Goal: Task Accomplishment & Management: Complete application form

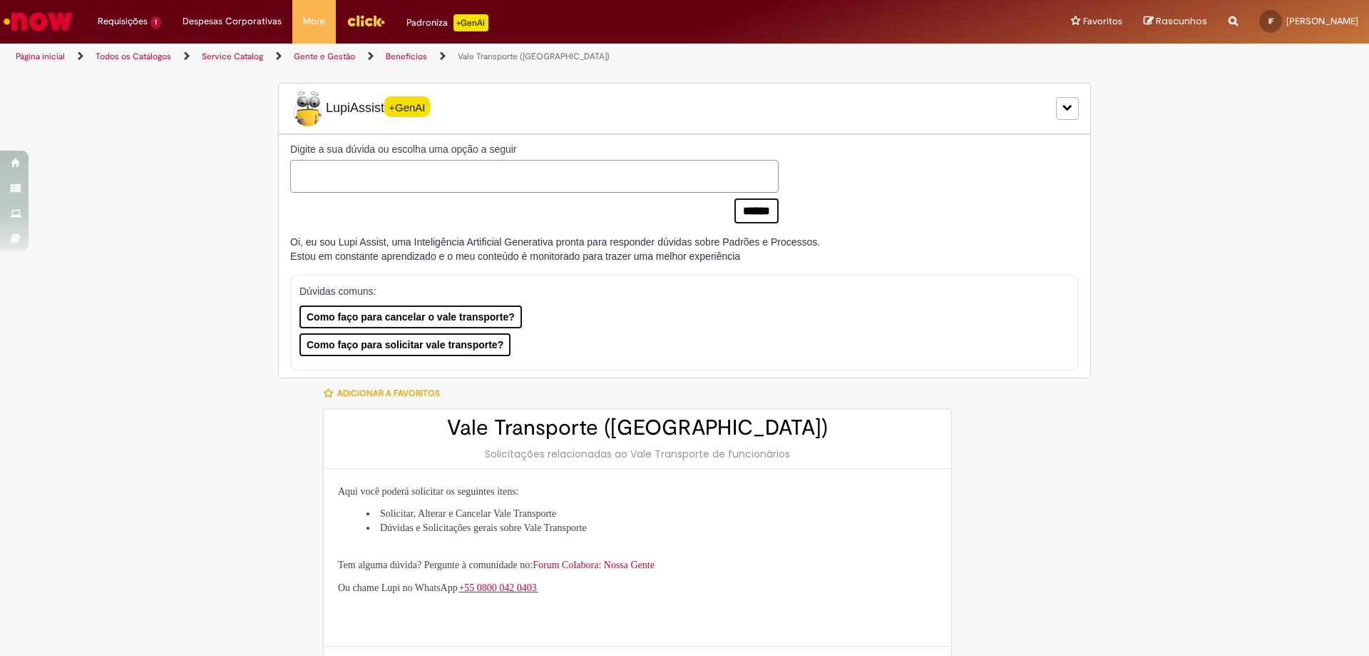
select select "**********"
select select "*******"
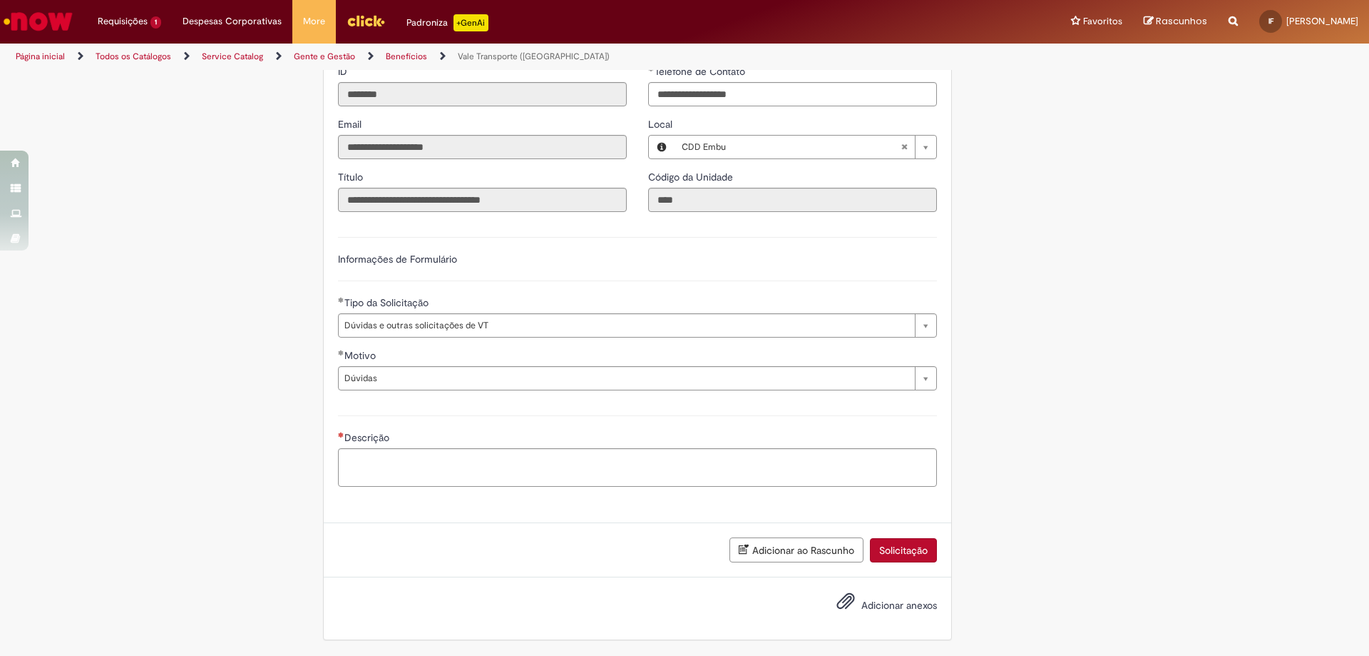
click at [422, 469] on textarea "Descrição" at bounding box center [637, 467] width 599 height 39
click at [367, 467] on textarea "Descrição" at bounding box center [637, 467] width 599 height 39
click at [833, 607] on button "Adicionar anexos" at bounding box center [846, 604] width 26 height 33
click at [839, 612] on button "Adicionar anexos" at bounding box center [846, 604] width 26 height 33
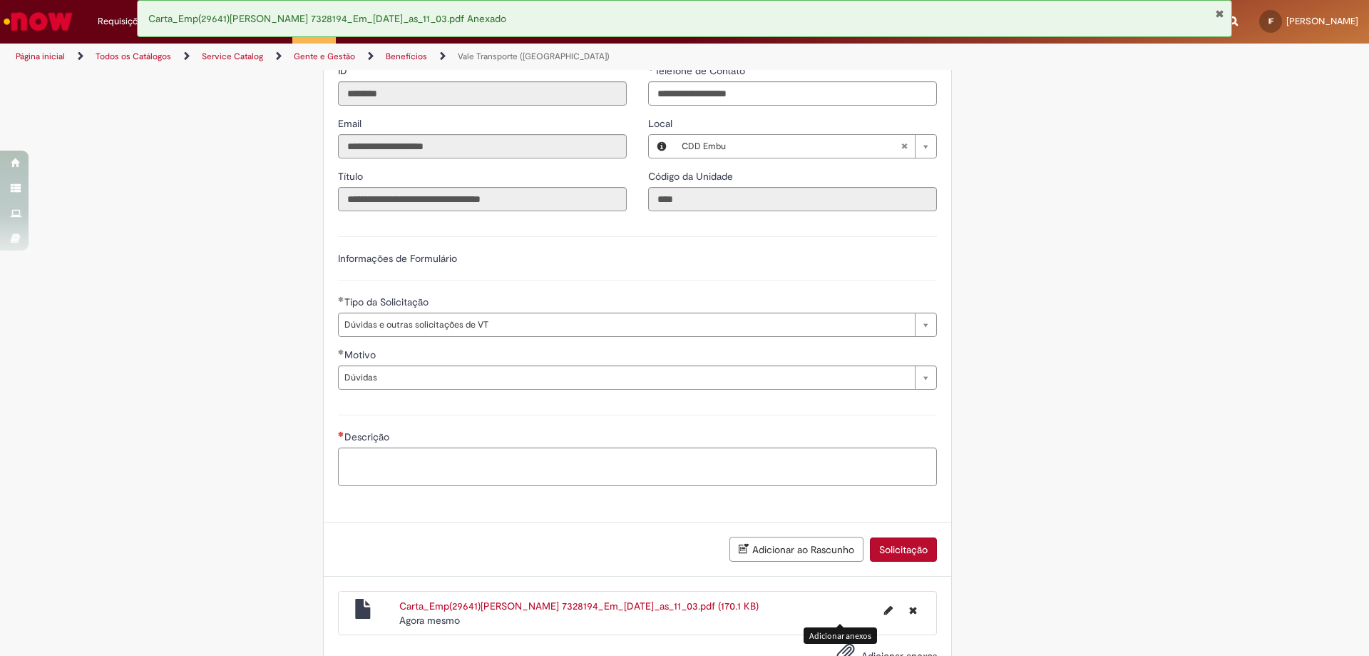
scroll to position [716, 0]
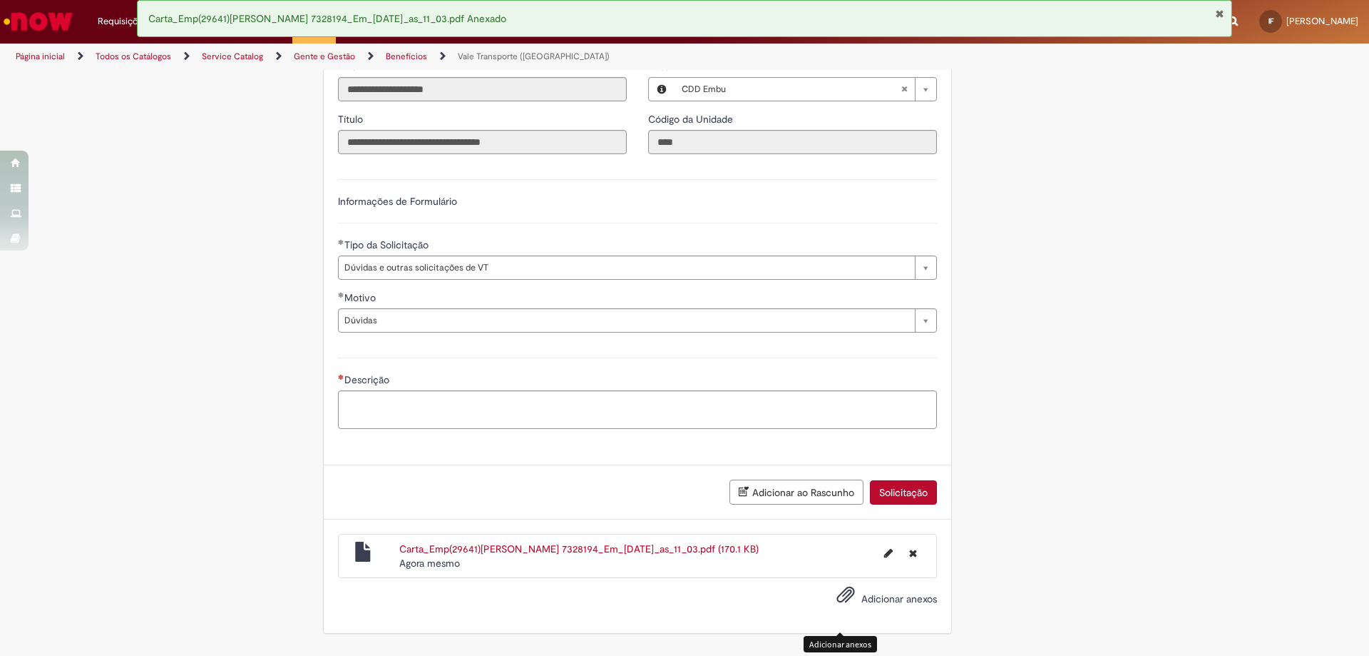
click at [486, 555] on link "Carta_Emp(29641)[PERSON_NAME] 7328194_Em_[DATE]_as_11_03.pdf (170.1 KB)" at bounding box center [578, 548] width 359 height 13
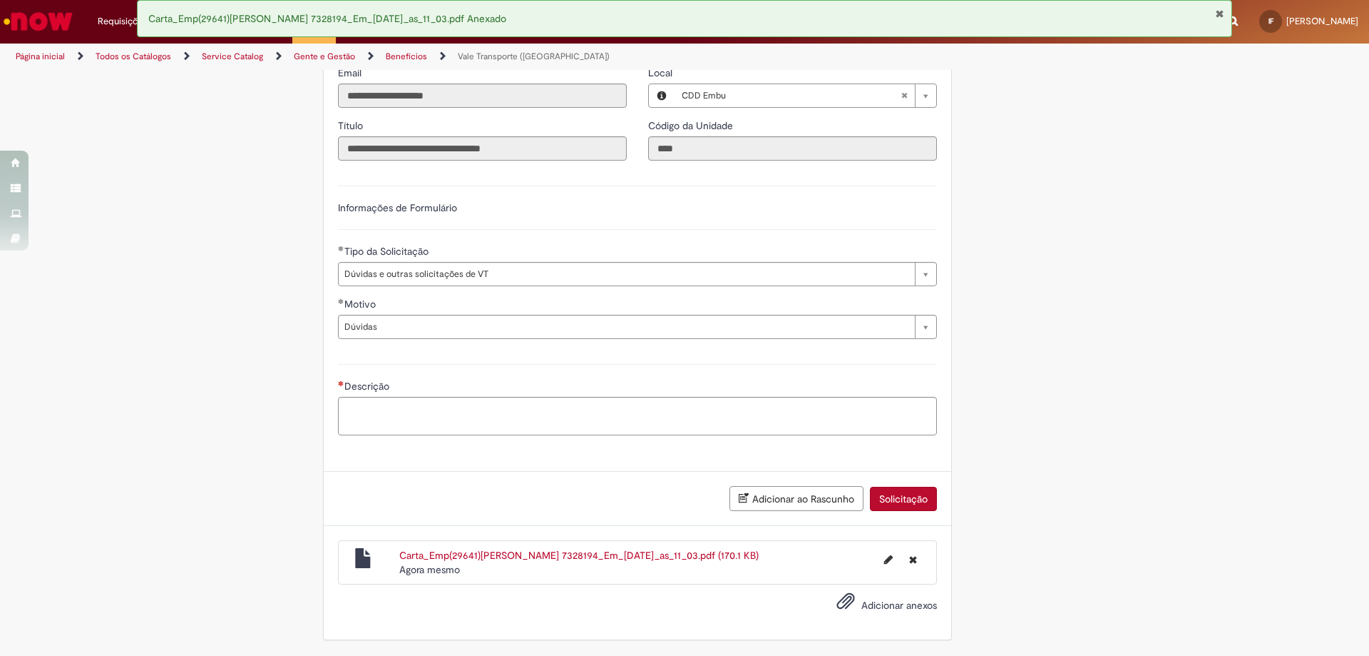
click at [469, 548] on div "Carta_Emp(29641)[PERSON_NAME] 7328194_Em_[DATE]_as_11_03.pdf (170.1 KB) Agora m…" at bounding box center [613, 562] width 449 height 29
click at [469, 551] on link "Carta_Emp(29641)[PERSON_NAME] 7328194_Em_[DATE]_as_11_03.pdf (170.1 KB)" at bounding box center [578, 555] width 359 height 13
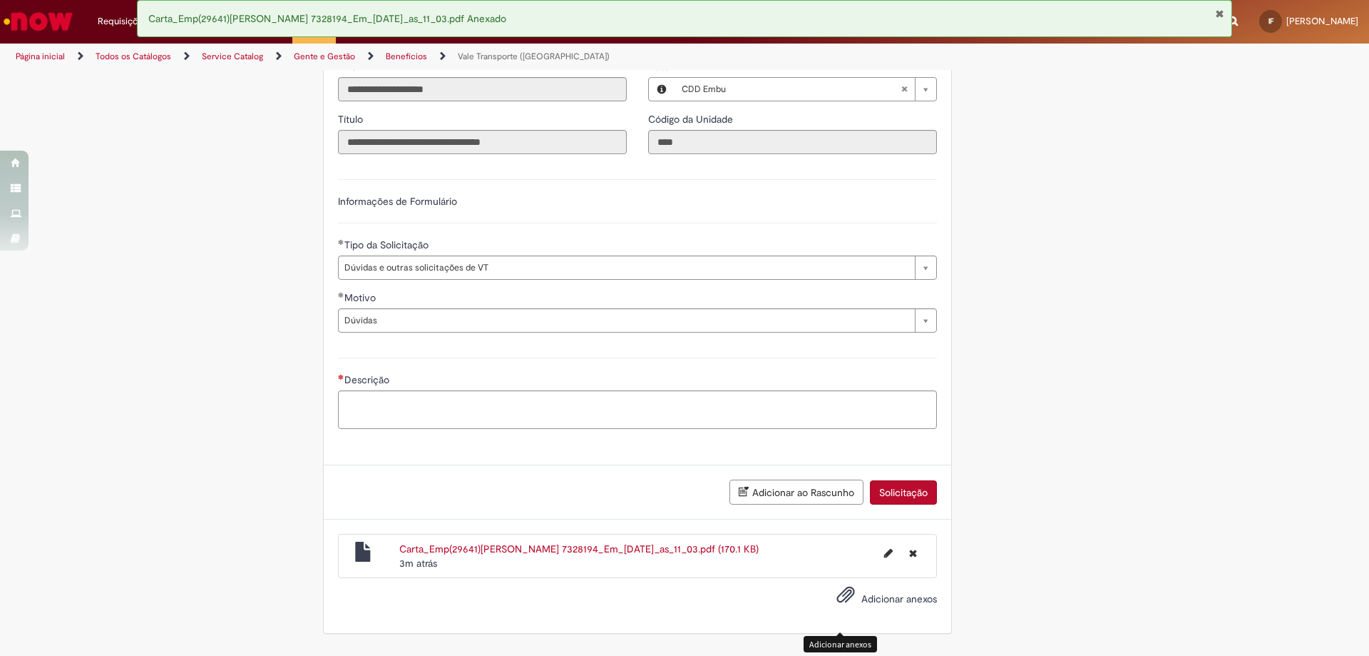
click at [845, 594] on span "Adicionar anexos" at bounding box center [845, 594] width 17 height 17
click at [837, 603] on span "Adicionar anexos" at bounding box center [845, 594] width 17 height 17
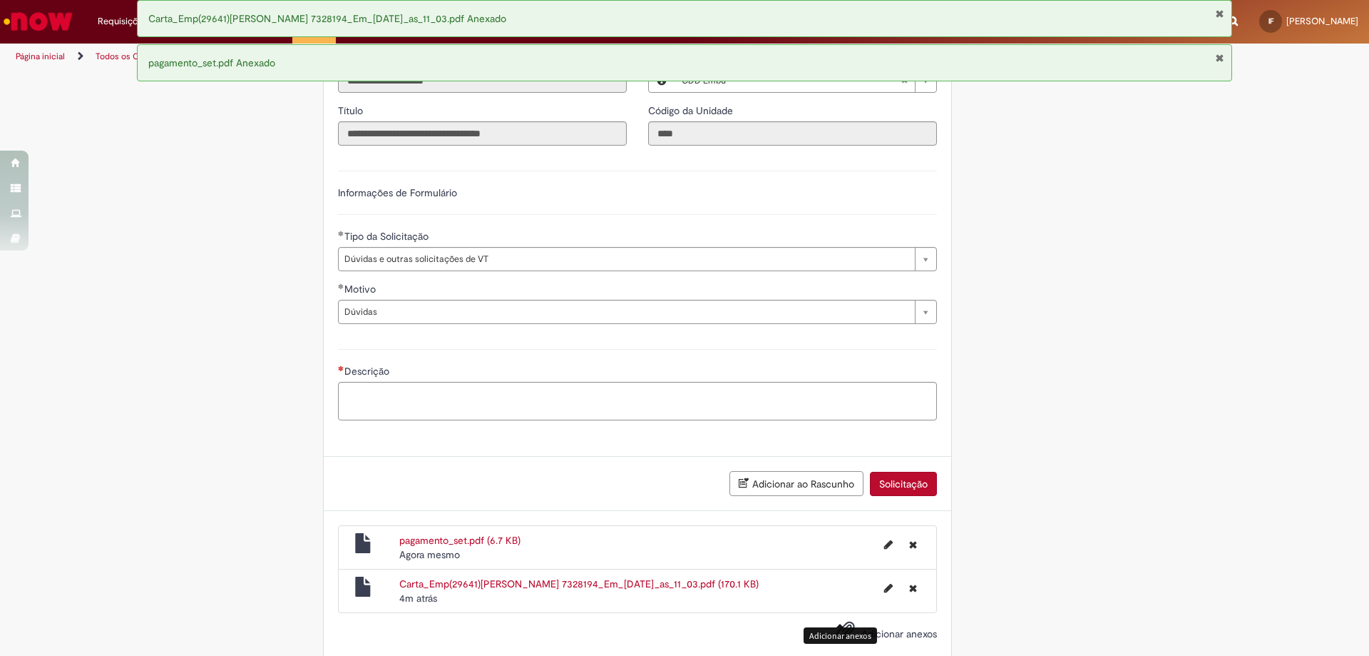
scroll to position [760, 0]
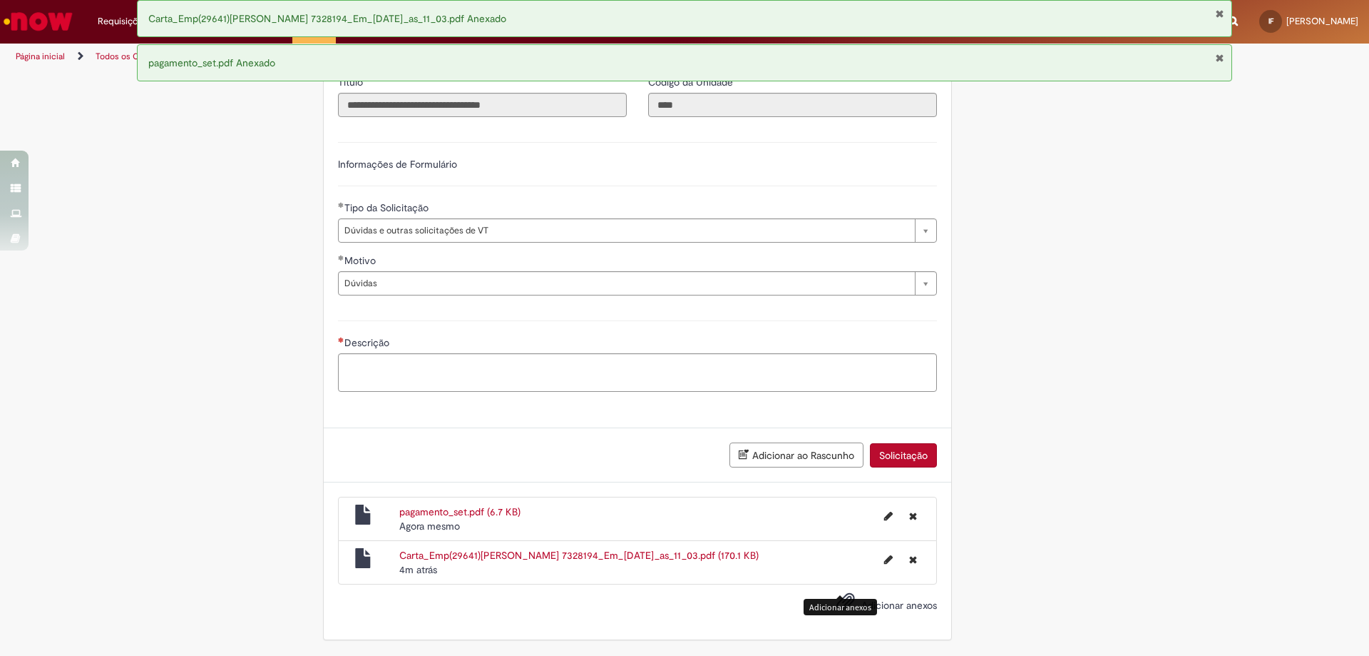
click at [475, 505] on link "pagamento_set.pdf (6.7 KB)" at bounding box center [459, 511] width 121 height 13
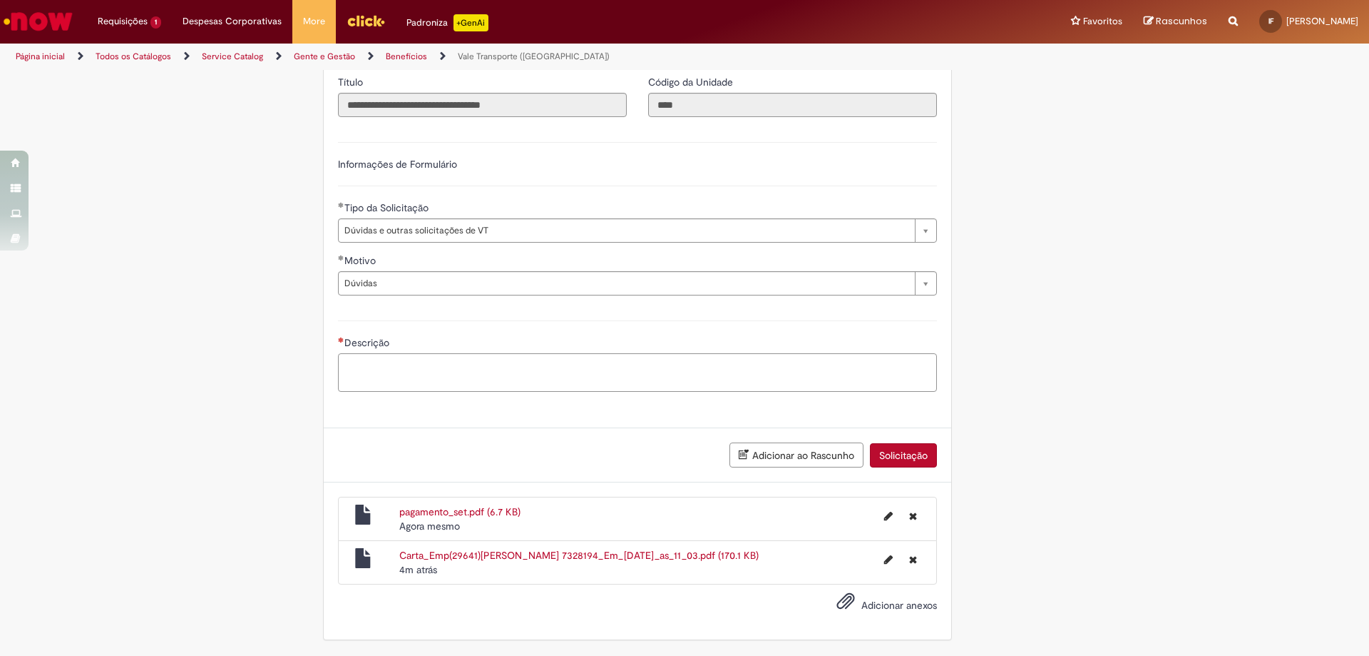
click at [466, 367] on textarea "Descrição" at bounding box center [637, 372] width 599 height 39
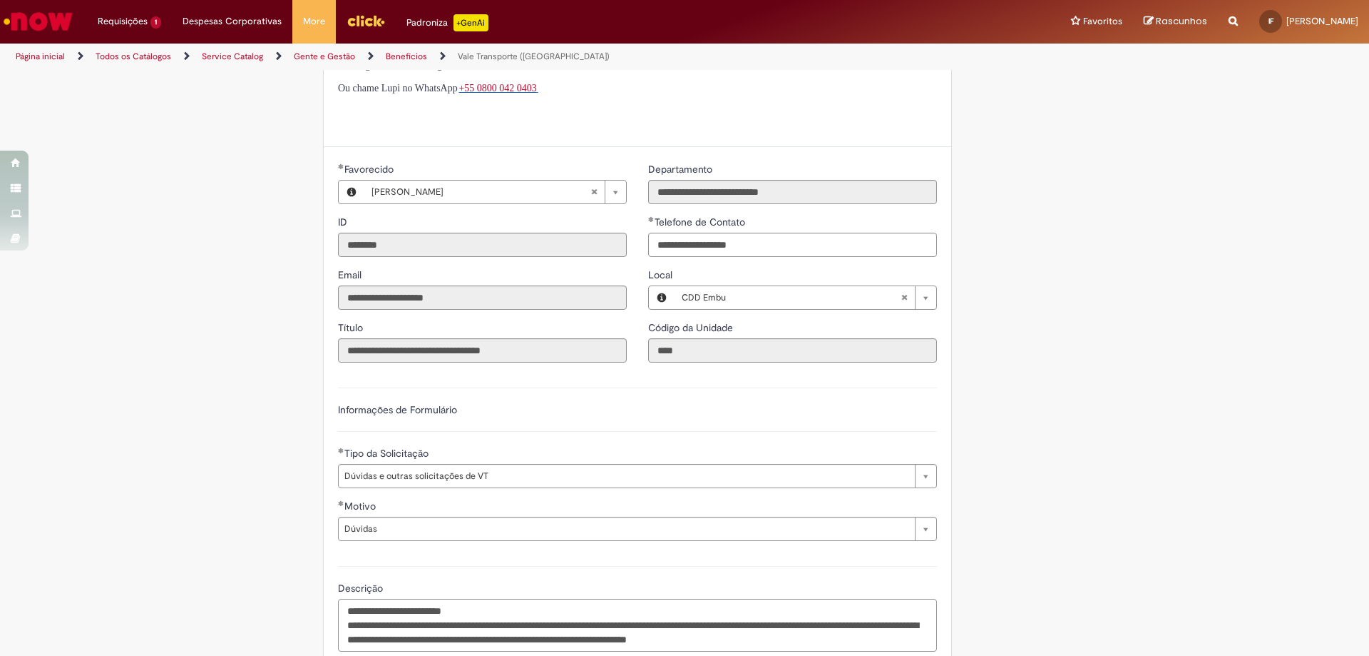
scroll to position [774, 0]
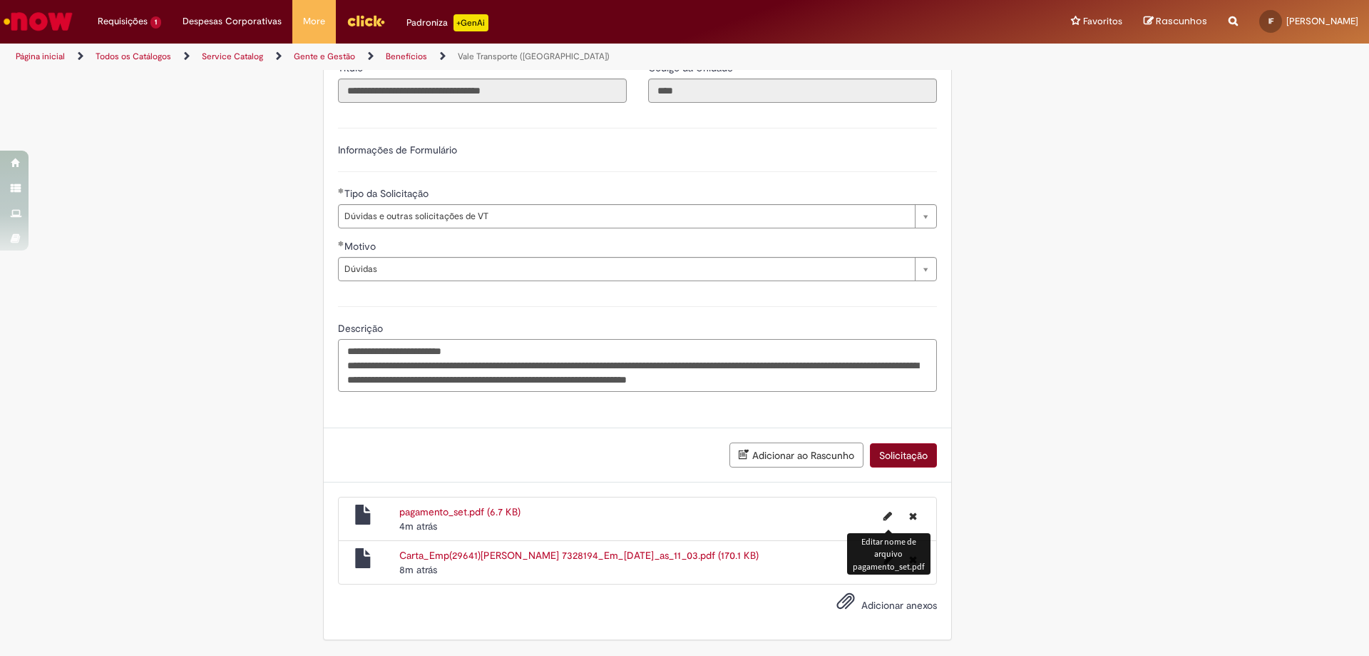
type textarea "**********"
click at [884, 443] on button "Solicitação" at bounding box center [903, 455] width 67 height 24
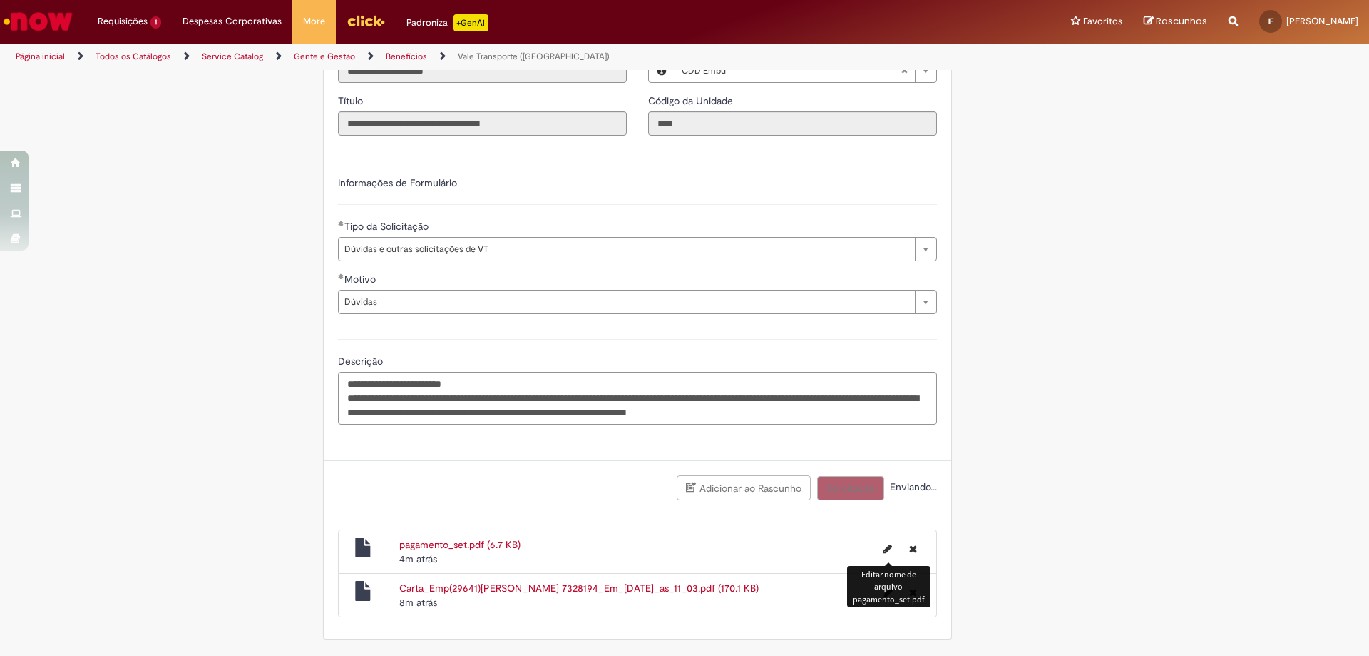
scroll to position [741, 0]
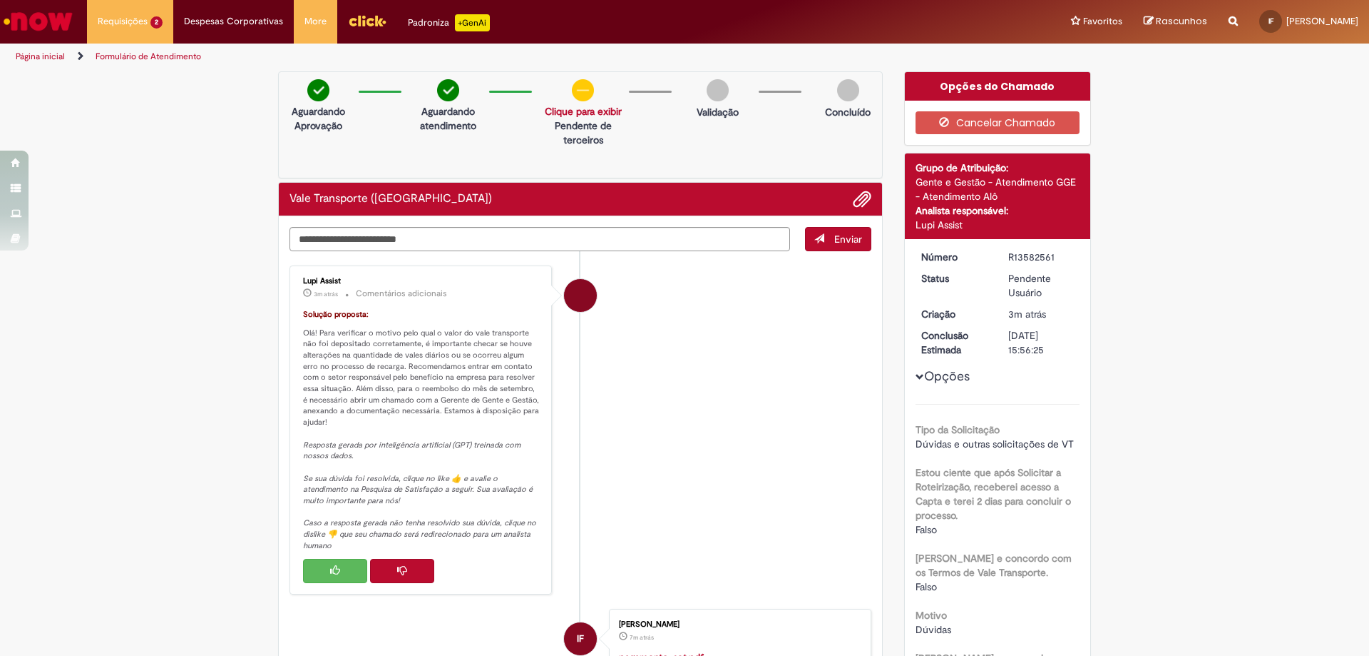
drag, startPoint x: 343, startPoint y: 423, endPoint x: 296, endPoint y: 335, distance: 99.6
click at [296, 335] on div "Lupi Assist 3m atrás 3 minutos atrás Comentários adicionais Solução proposta: O…" at bounding box center [421, 430] width 254 height 320
drag, startPoint x: 300, startPoint y: 330, endPoint x: 325, endPoint y: 425, distance: 98.3
click at [325, 425] on p "Solução proposta: Olá! Para verificar o motivo pelo qual o valor do vale transp…" at bounding box center [422, 430] width 238 height 243
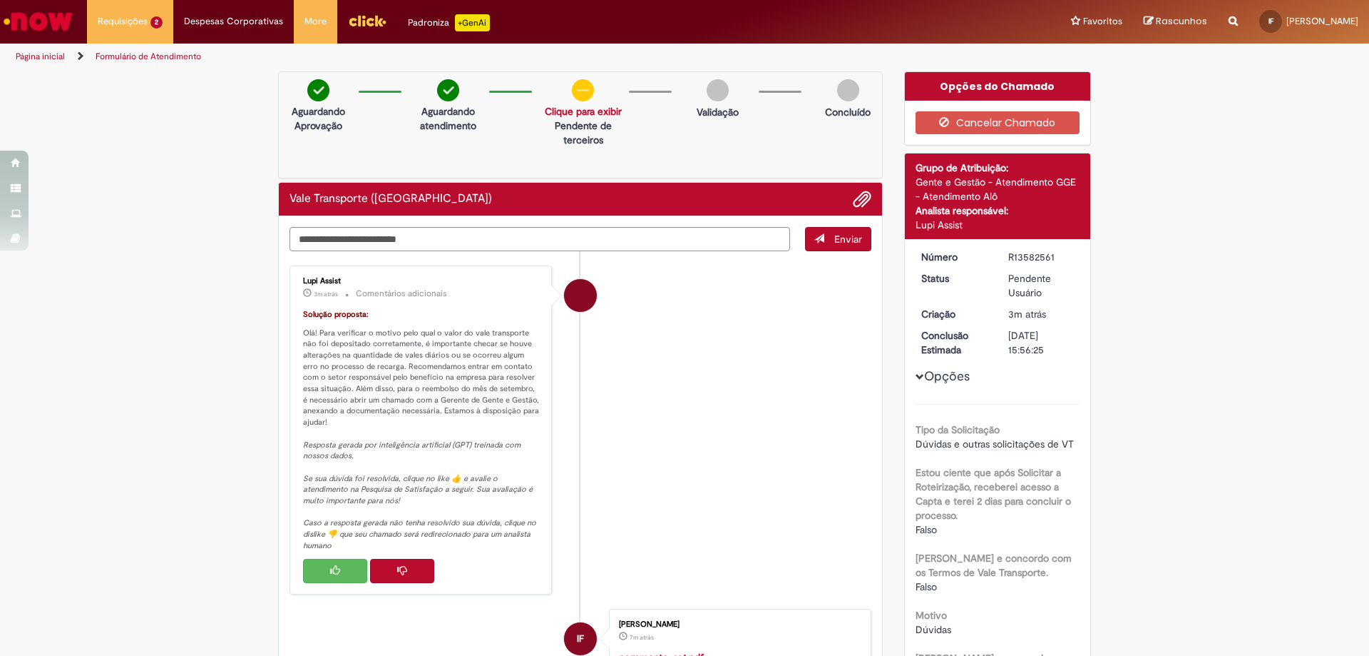
click at [789, 426] on li "Lupi Assist 3m atrás 3 minutos atrás Comentários adicionais Solução proposta: O…" at bounding box center [581, 429] width 582 height 329
click at [409, 571] on button "Histórico de tíquete" at bounding box center [402, 570] width 64 height 24
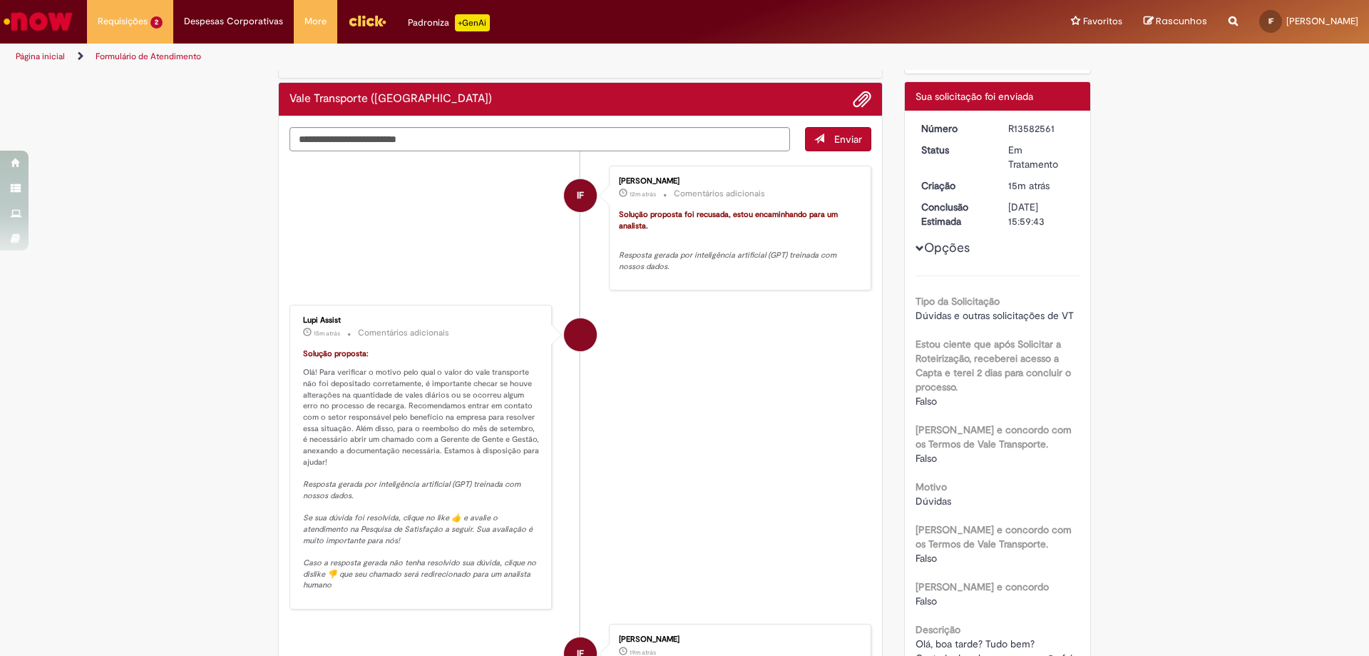
scroll to position [143, 0]
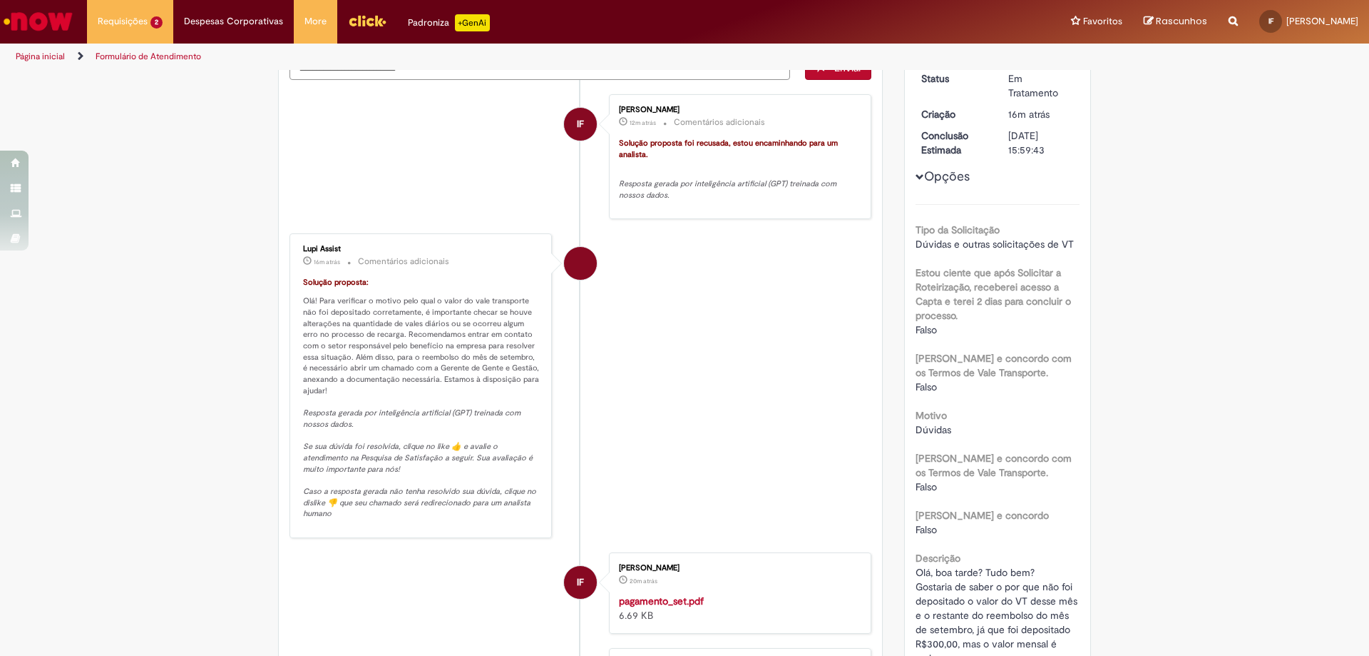
click at [409, 399] on div "Resposta gerada por inteligência artificial (GPT) treinada com nossos dados. Se…" at bounding box center [422, 457] width 238 height 123
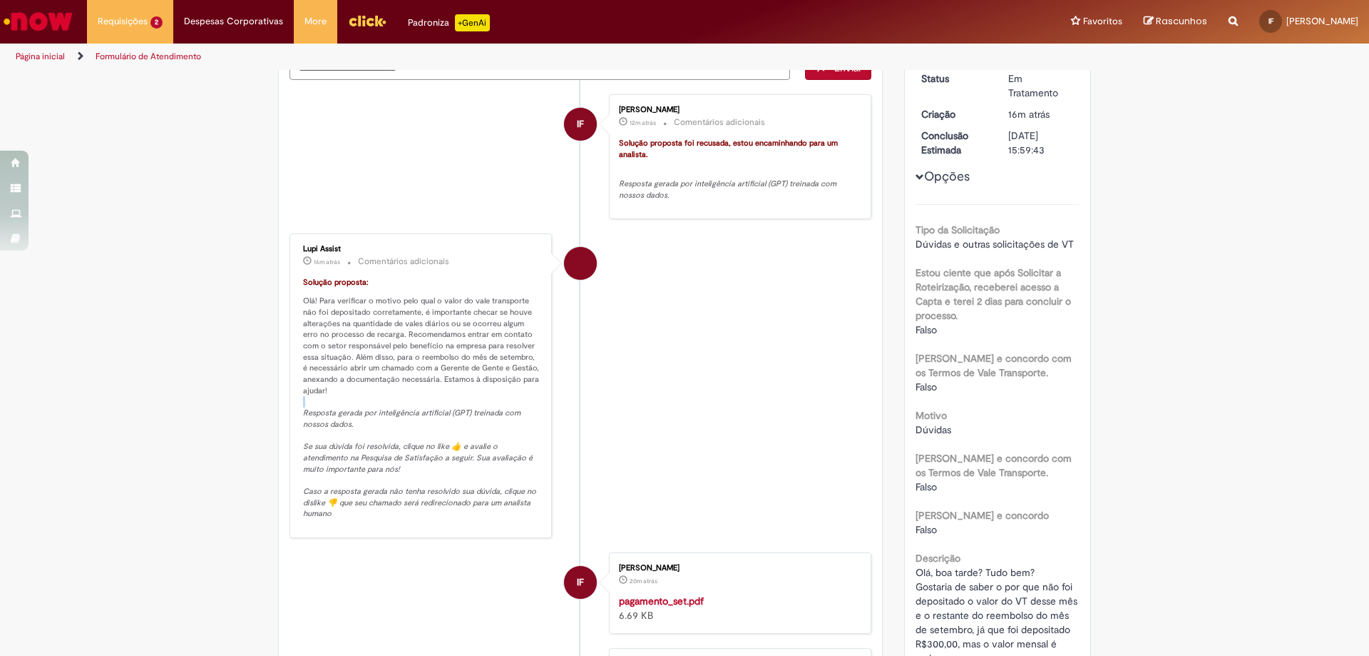
click at [409, 399] on div "Resposta gerada por inteligência artificial (GPT) treinada com nossos dados. Se…" at bounding box center [422, 457] width 238 height 123
click at [362, 403] on div "Resposta gerada por inteligência artificial (GPT) treinada com nossos dados. Se…" at bounding box center [422, 457] width 238 height 123
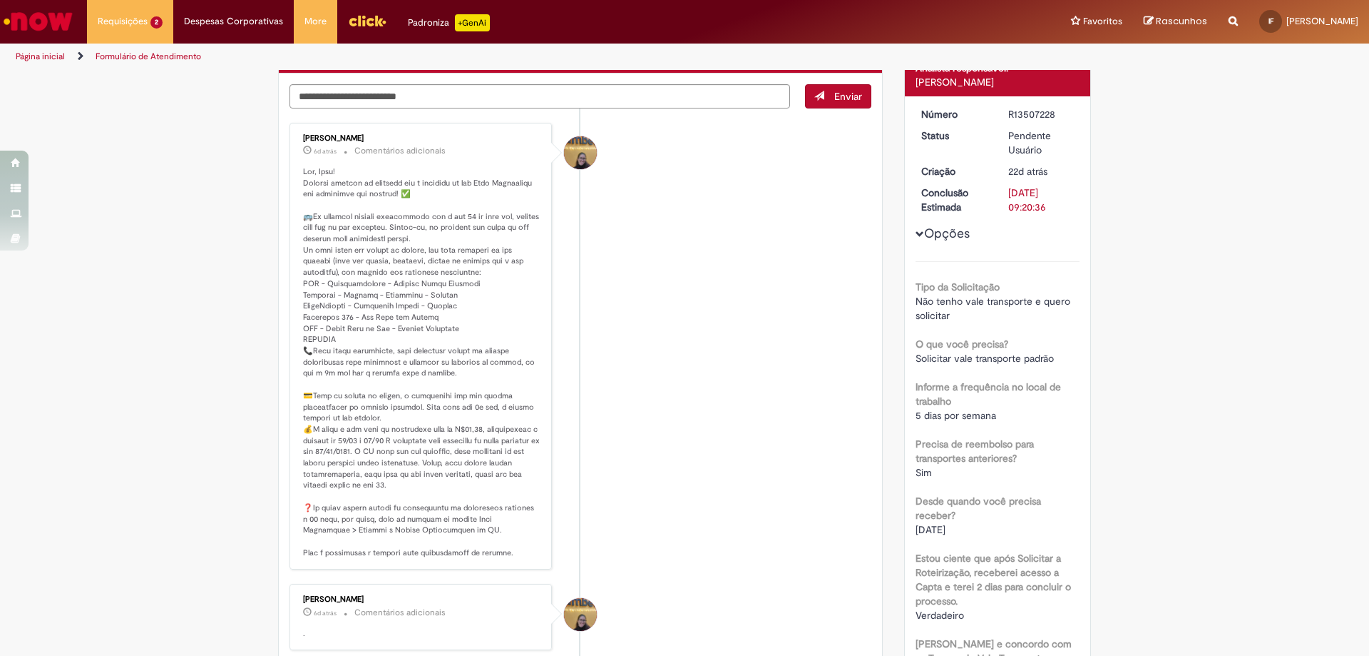
scroll to position [214, 0]
